Goal: Navigation & Orientation: Find specific page/section

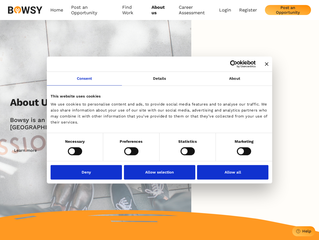
click at [265, 64] on icon "Close banner" at bounding box center [267, 64] width 4 height 4
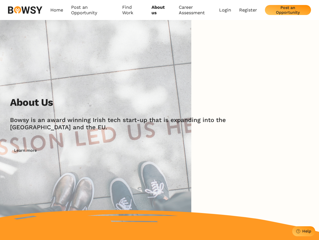
click at [84, 82] on link "Consent" at bounding box center [84, 79] width 75 height 14
click at [159, 82] on img at bounding box center [95, 126] width 191 height 212
click at [234, 82] on div "About Us [PERSON_NAME] is an award winning Irish tech start-up that is expandin…" at bounding box center [159, 126] width 319 height 212
click at [75, 151] on div "About Us [PERSON_NAME] is an award winning Irish tech start-up that is expandin…" at bounding box center [164, 126] width 309 height 59
click at [131, 151] on div "About Us [PERSON_NAME] is an award winning Irish tech start-up that is expandin…" at bounding box center [164, 126] width 309 height 59
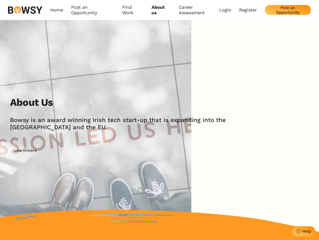
click at [187, 151] on div "About Us [PERSON_NAME] is an award winning Irish tech start-up that is expandin…" at bounding box center [164, 126] width 309 height 59
click at [244, 151] on div "About Us [PERSON_NAME] is an award winning Irish tech start-up that is expandin…" at bounding box center [164, 126] width 309 height 59
click at [88, 172] on img at bounding box center [95, 126] width 191 height 212
